Goal: Task Accomplishment & Management: Use online tool/utility

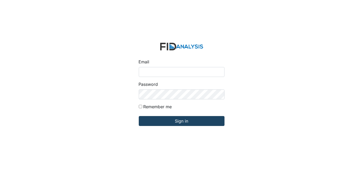
type input "[EMAIL_ADDRESS][DOMAIN_NAME]"
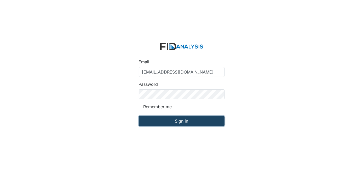
click at [168, 123] on input "Sign in" at bounding box center [182, 121] width 86 height 10
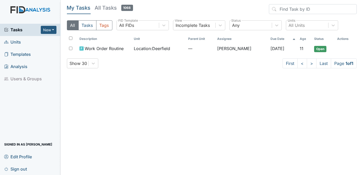
click at [18, 41] on span "Units" at bounding box center [12, 42] width 17 height 8
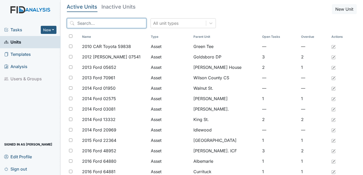
click at [98, 24] on input "search" at bounding box center [106, 23] width 79 height 10
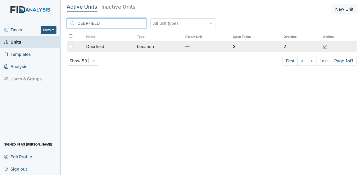
type input "DEERFIELD"
click at [71, 45] on input "checkbox" at bounding box center [70, 46] width 3 height 3
checkbox input "true"
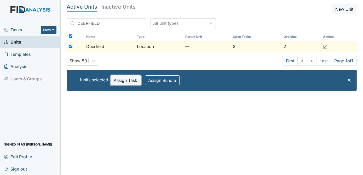
click at [130, 81] on button "Assign Task" at bounding box center [126, 81] width 30 height 10
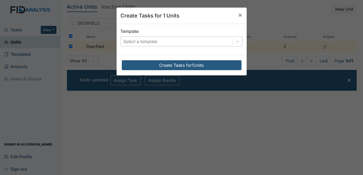
click at [168, 42] on div "Select a template" at bounding box center [177, 41] width 112 height 9
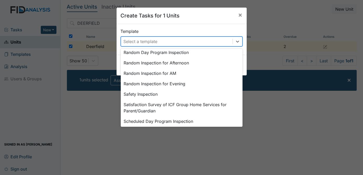
scroll to position [243, 0]
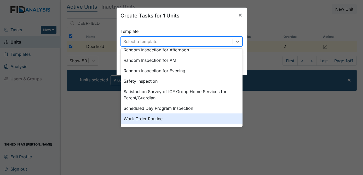
click at [136, 119] on div "Work Order Routine" at bounding box center [182, 119] width 122 height 10
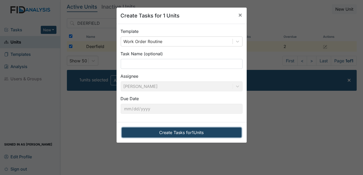
click at [165, 133] on button "Create Tasks for 1 Units" at bounding box center [182, 133] width 120 height 10
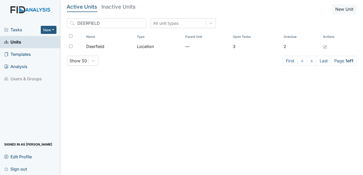
click at [14, 28] on span "Tasks" at bounding box center [22, 30] width 37 height 6
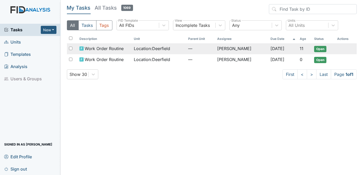
click at [69, 48] on input "checkbox" at bounding box center [70, 48] width 3 height 3
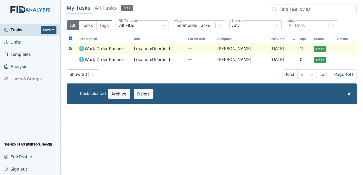
click at [70, 48] on input "checkbox" at bounding box center [70, 48] width 3 height 3
checkbox input "false"
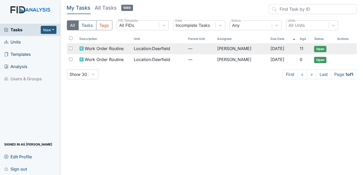
click at [323, 48] on span "Open" at bounding box center [320, 49] width 12 height 6
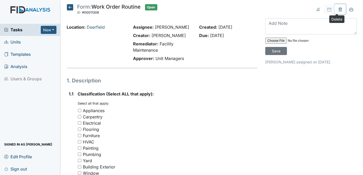
click at [338, 9] on icon at bounding box center [340, 10] width 4 height 4
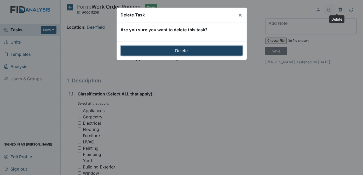
click at [219, 50] on input "Delete" at bounding box center [182, 51] width 122 height 10
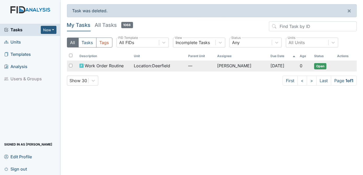
click at [322, 64] on span "Open" at bounding box center [320, 66] width 12 height 6
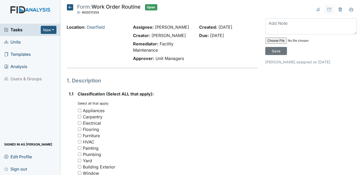
click at [79, 154] on input "Plumbing" at bounding box center [79, 154] width 3 height 3
checkbox input "true"
click at [231, 130] on div "Flooring" at bounding box center [168, 130] width 180 height 6
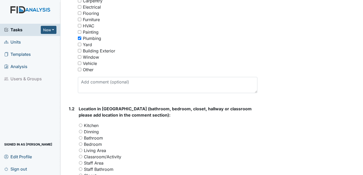
scroll to position [118, 0]
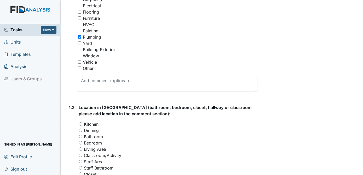
click at [81, 136] on input "Bathroom" at bounding box center [80, 136] width 3 height 3
radio input "true"
click at [357, 81] on div "Archive Task × Are you sure you want to archive this task? It will appear as in…" at bounding box center [310, 164] width 99 height 555
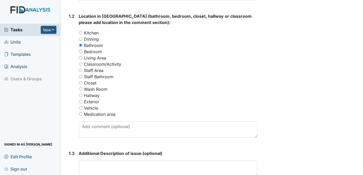
scroll to position [210, 0]
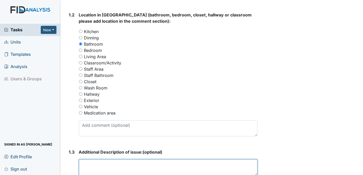
click at [90, 166] on textarea at bounding box center [168, 168] width 179 height 16
type textarea "RUNNING STOOL IN STAFF BATHROOM"
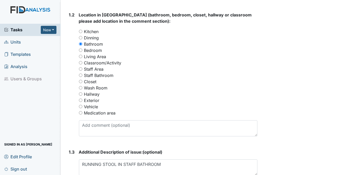
click at [304, 103] on div "Archive Task × Are you sure you want to archive this task? It will appear as in…" at bounding box center [310, 71] width 99 height 555
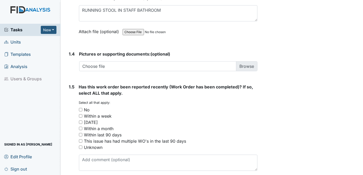
scroll to position [367, 0]
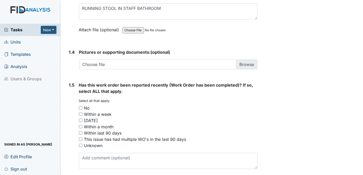
click at [82, 106] on input "No" at bounding box center [80, 107] width 3 height 3
checkbox input "true"
click at [247, 108] on div "No" at bounding box center [168, 108] width 179 height 6
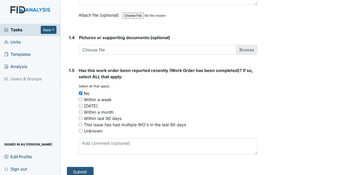
scroll to position [386, 0]
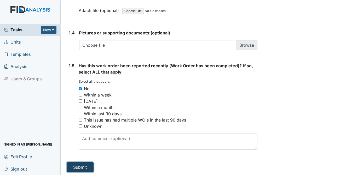
click at [78, 167] on button "Submit" at bounding box center [80, 168] width 27 height 10
